Goal: Check status: Check status

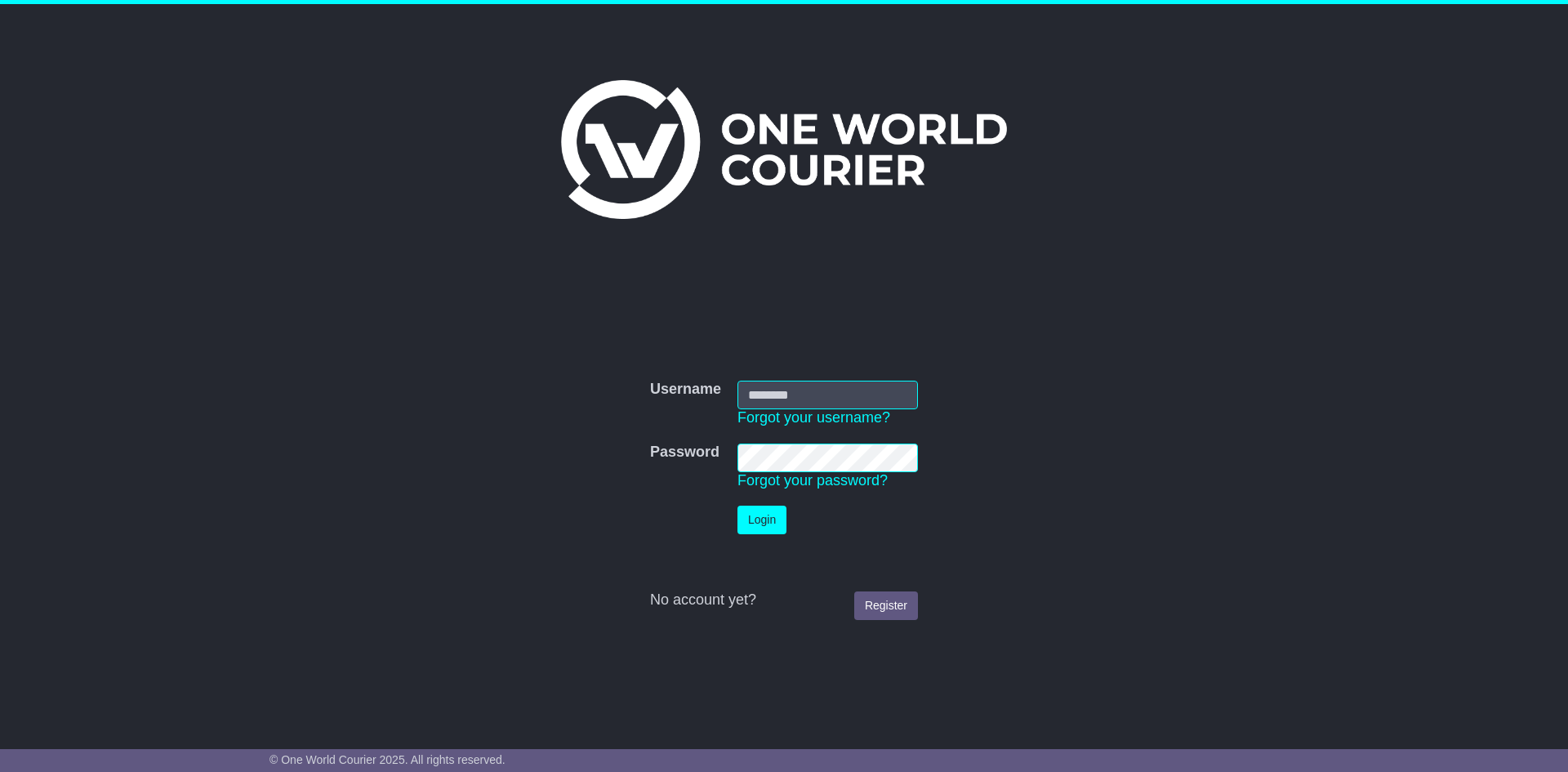
type input "***"
click at [767, 515] on button "Login" at bounding box center [762, 520] width 49 height 29
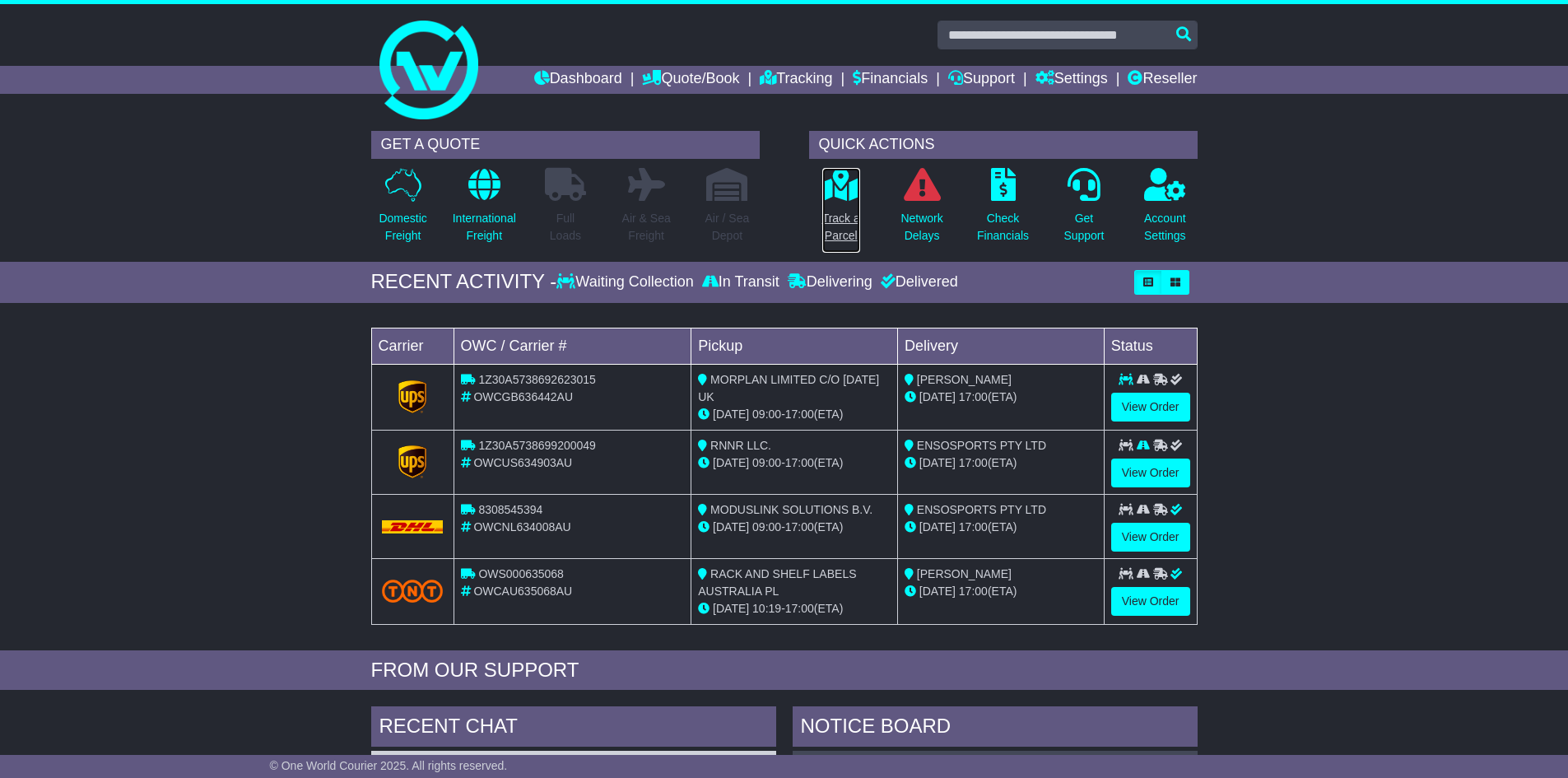
click at [835, 225] on p "Track a Parcel" at bounding box center [841, 227] width 38 height 34
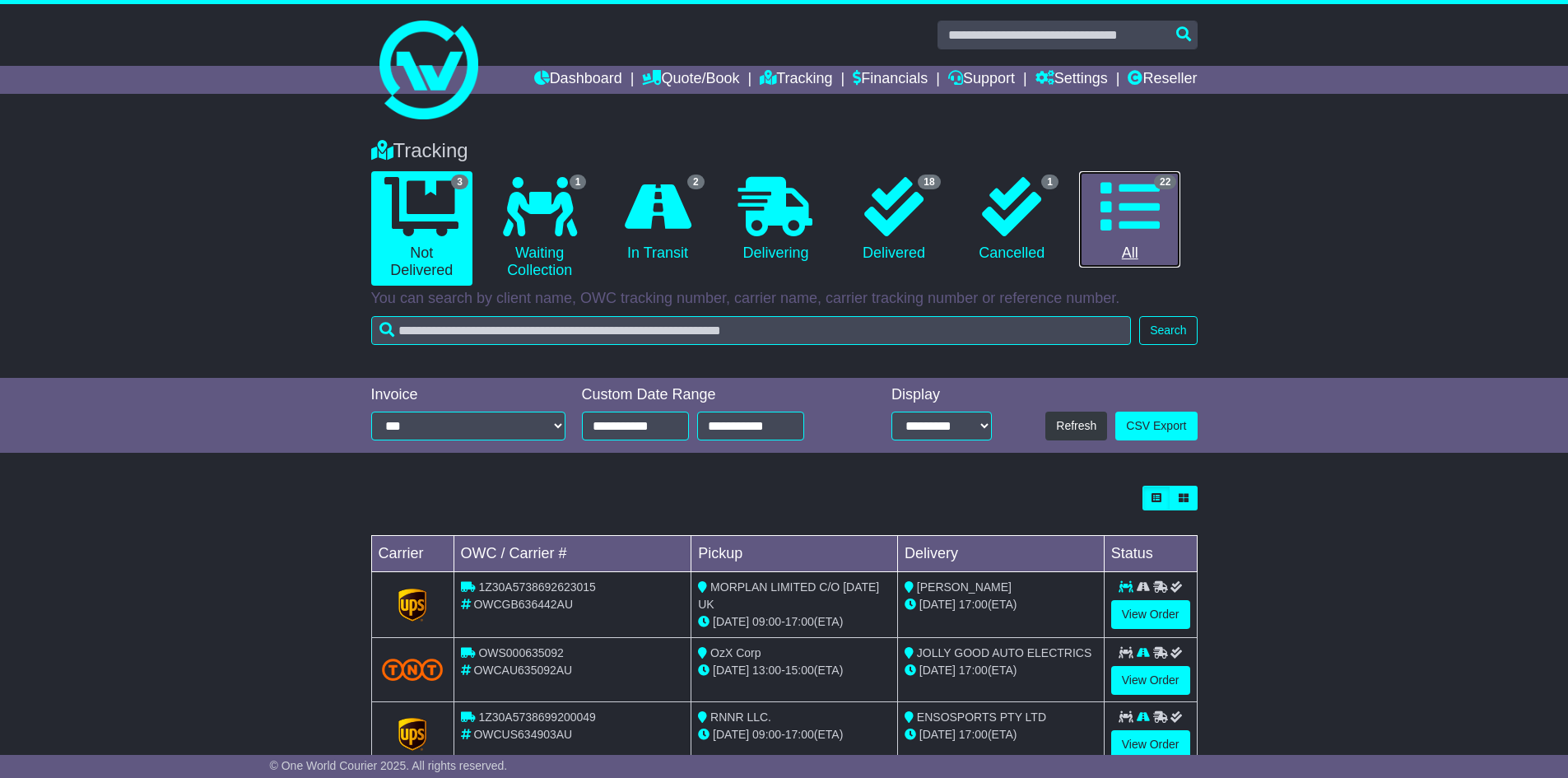
click at [1107, 240] on link "22 All" at bounding box center [1130, 220] width 102 height 97
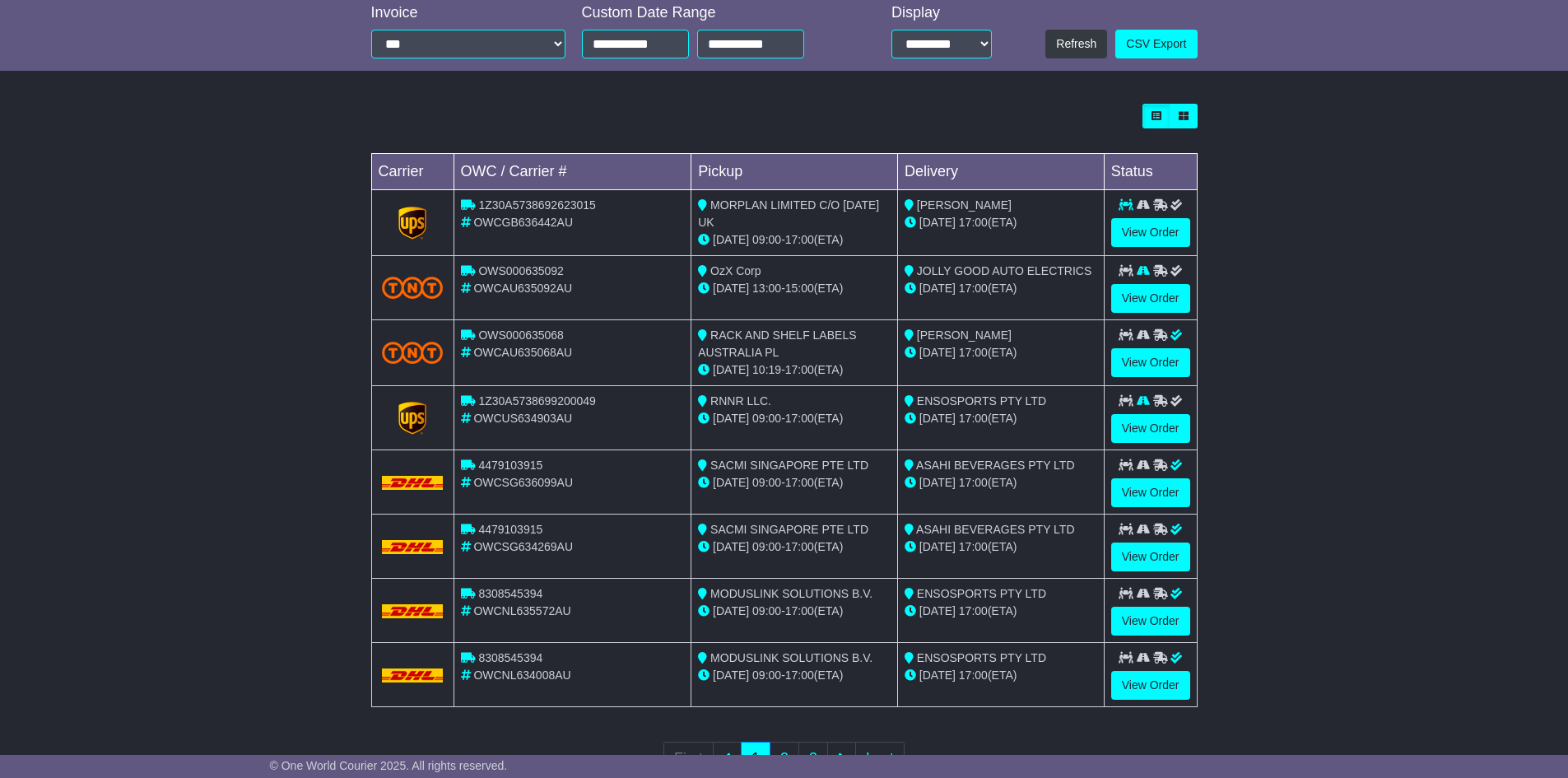
scroll to position [412, 0]
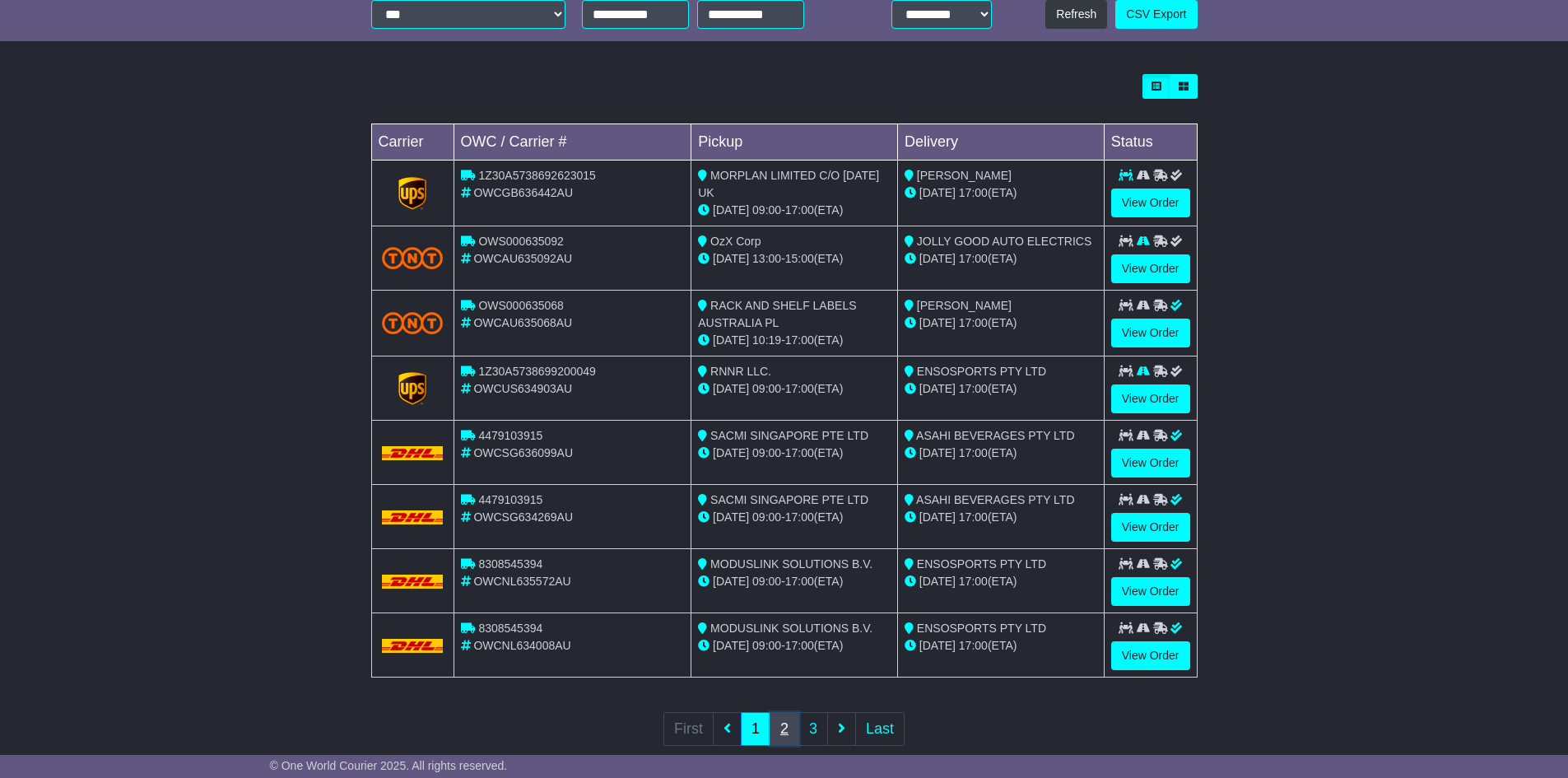
click at [781, 724] on link "2" at bounding box center [784, 729] width 30 height 34
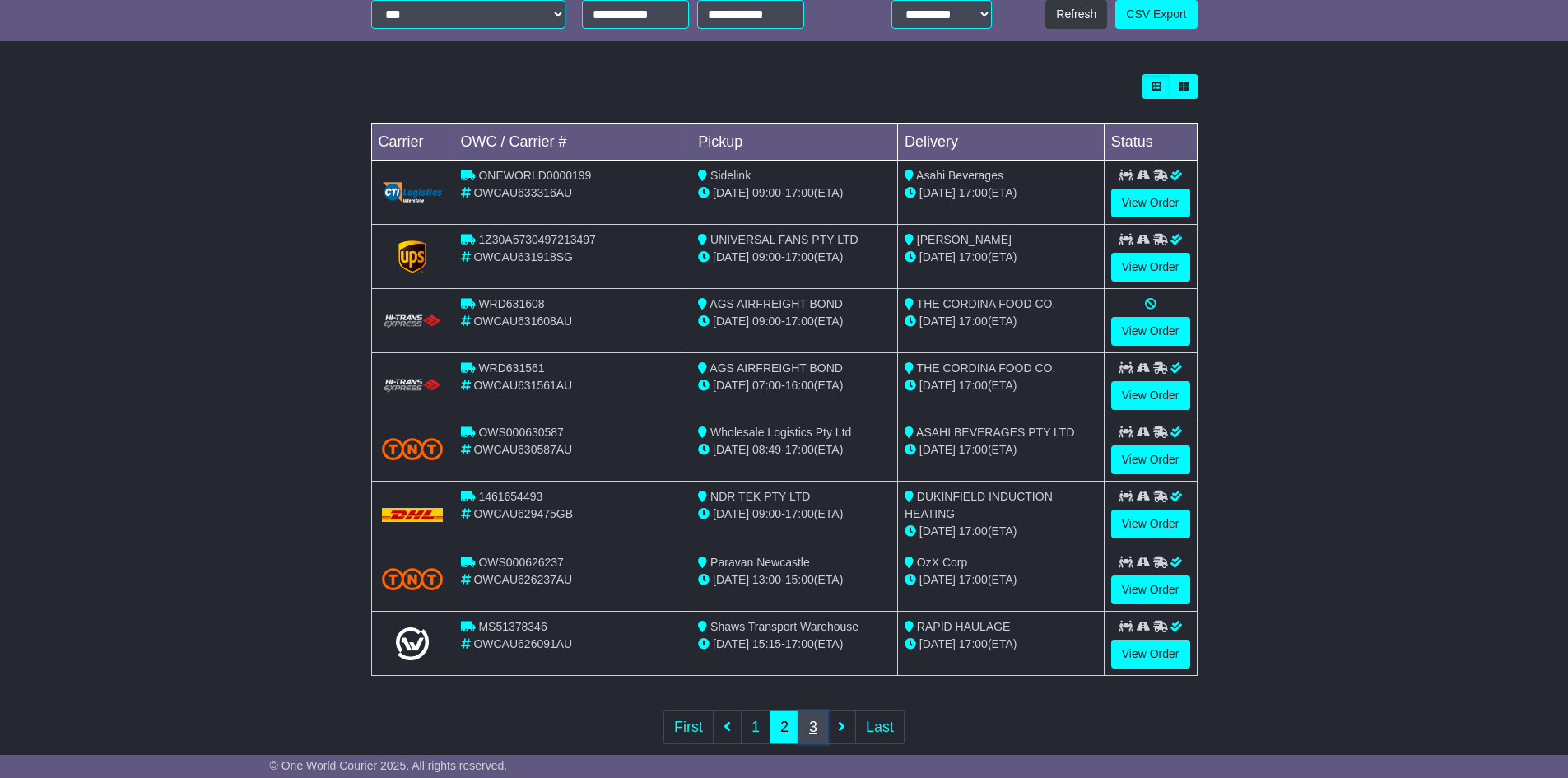
click at [814, 720] on link "3" at bounding box center [813, 728] width 30 height 34
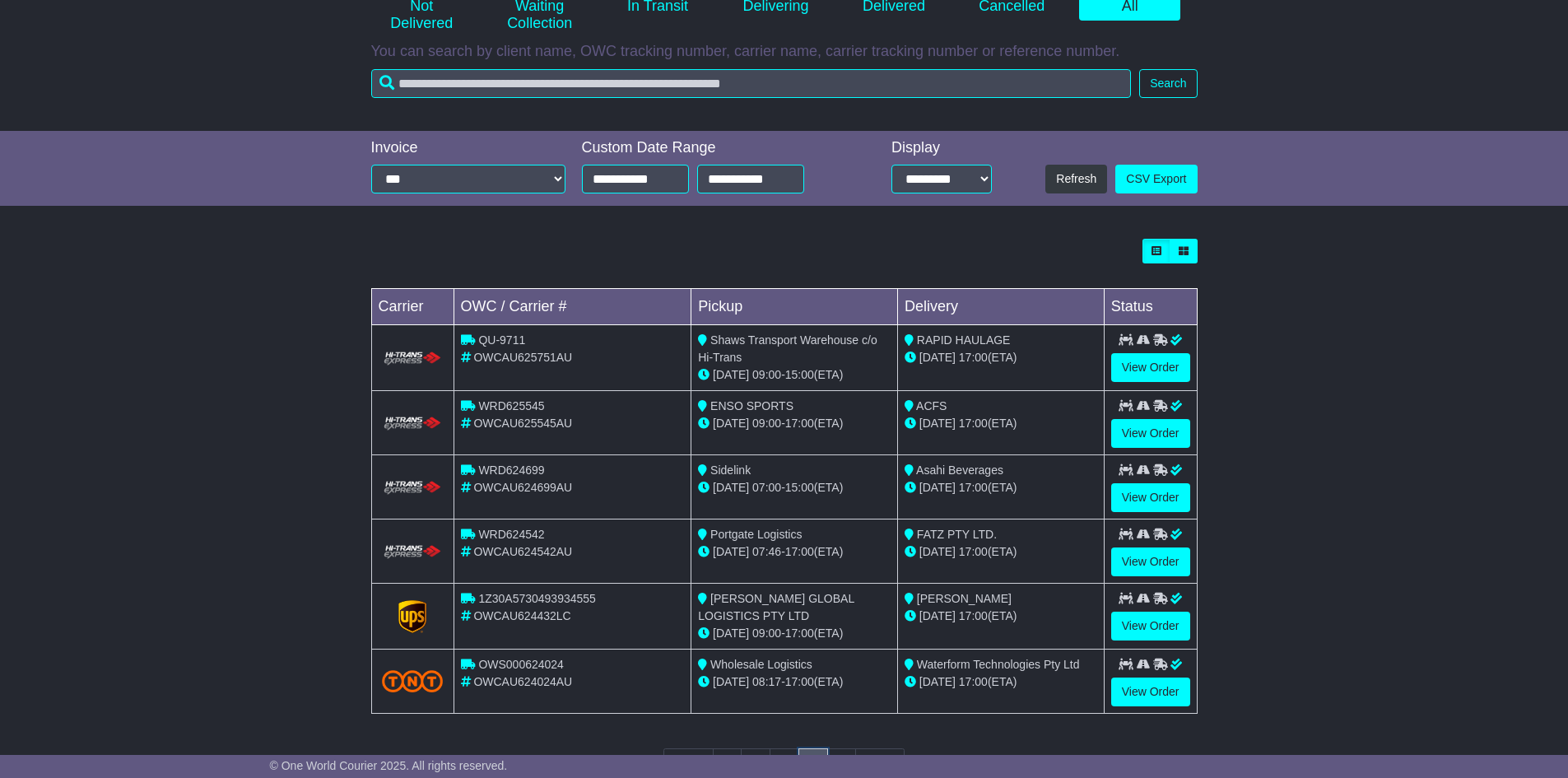
scroll to position [314, 0]
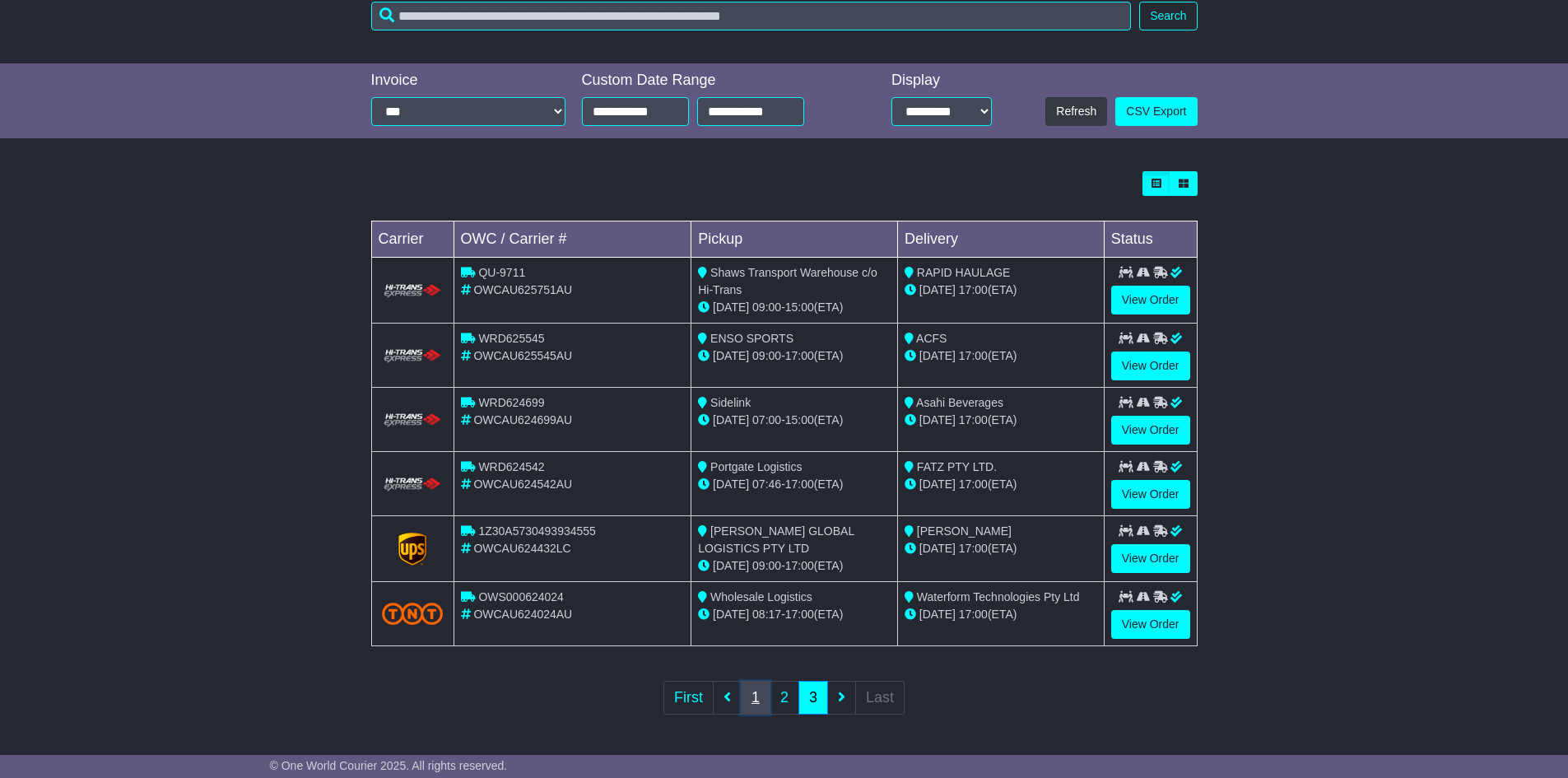
click at [745, 704] on link "1" at bounding box center [756, 698] width 30 height 34
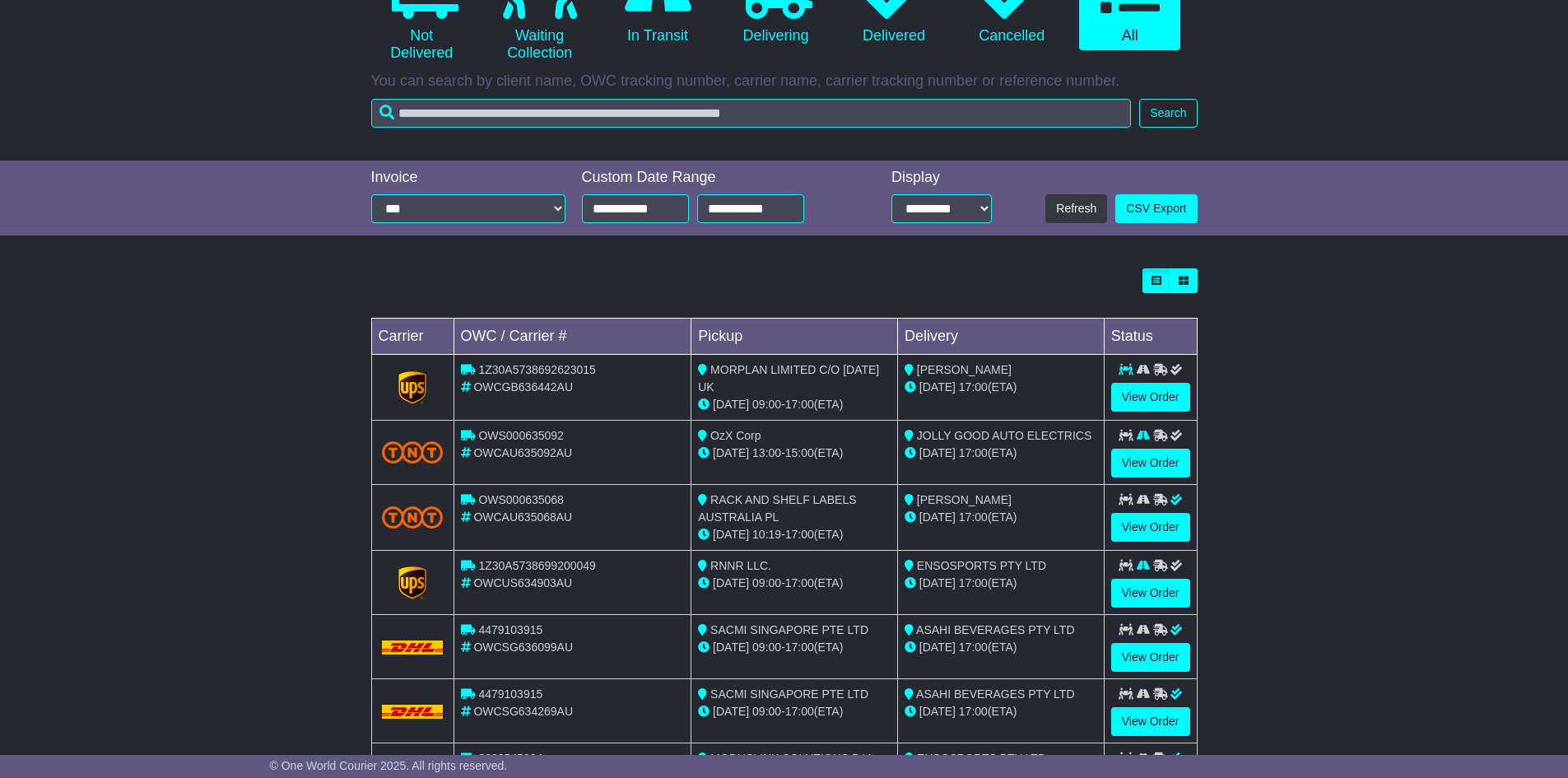
scroll to position [247, 0]
